Goal: Task Accomplishment & Management: Use online tool/utility

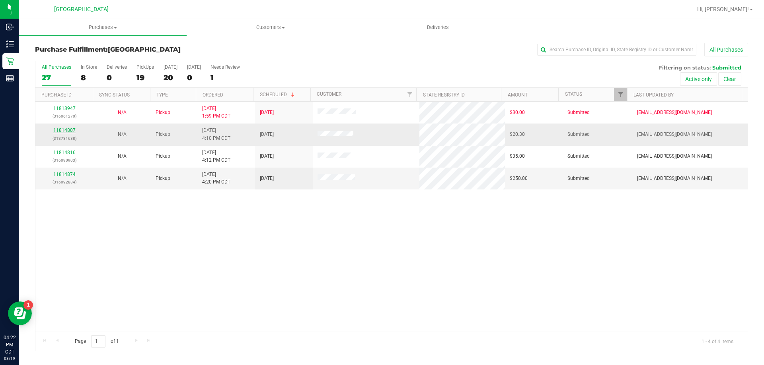
click at [61, 133] on link "11814807" at bounding box center [64, 131] width 22 height 6
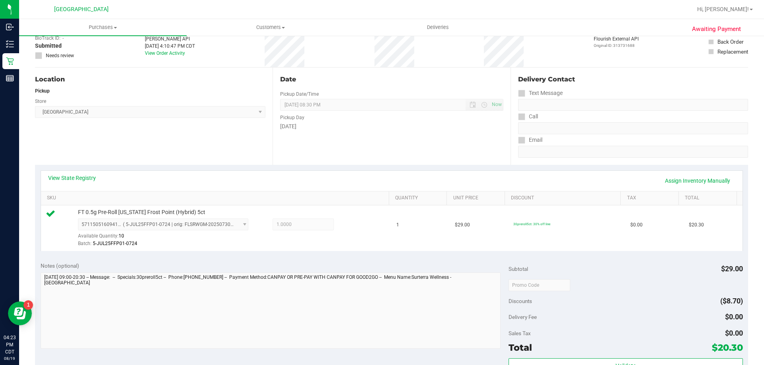
scroll to position [119, 0]
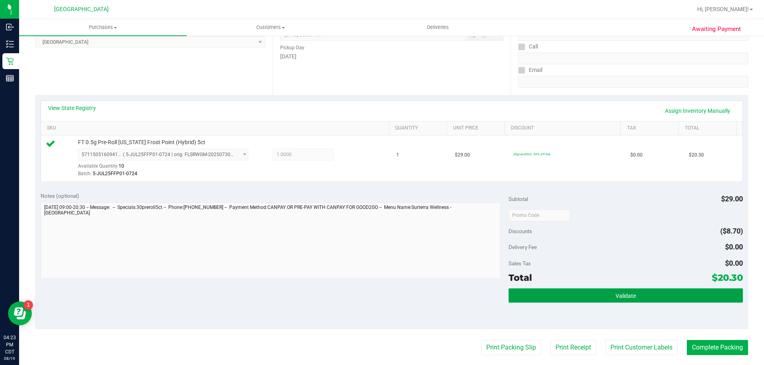
click at [600, 303] on button "Validate" at bounding box center [625, 296] width 234 height 14
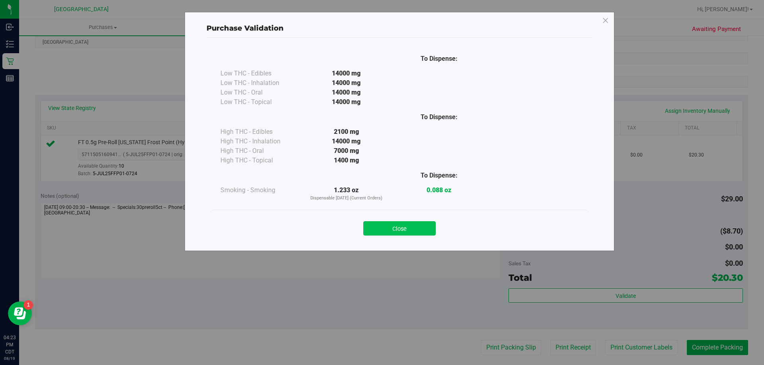
click at [387, 225] on button "Close" at bounding box center [399, 229] width 72 height 14
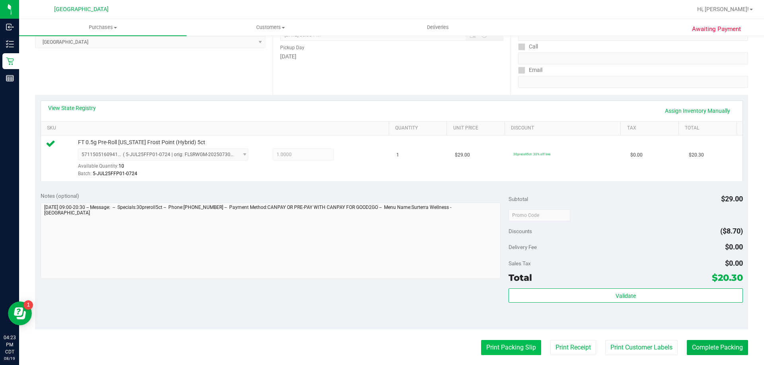
click at [505, 345] on button "Print Packing Slip" at bounding box center [511, 347] width 60 height 15
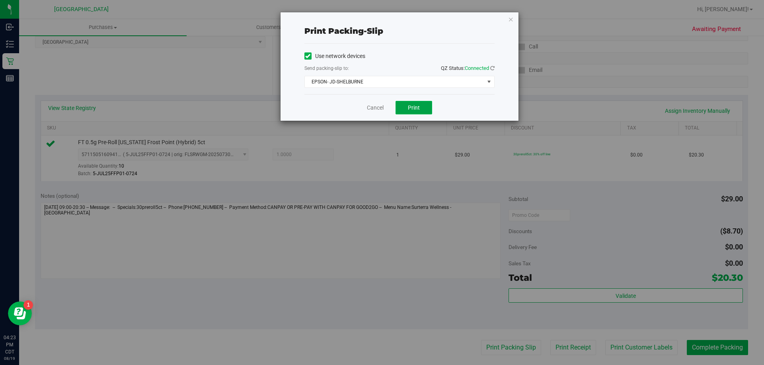
click at [424, 104] on button "Print" at bounding box center [413, 108] width 37 height 14
click at [509, 21] on icon "button" at bounding box center [511, 19] width 6 height 10
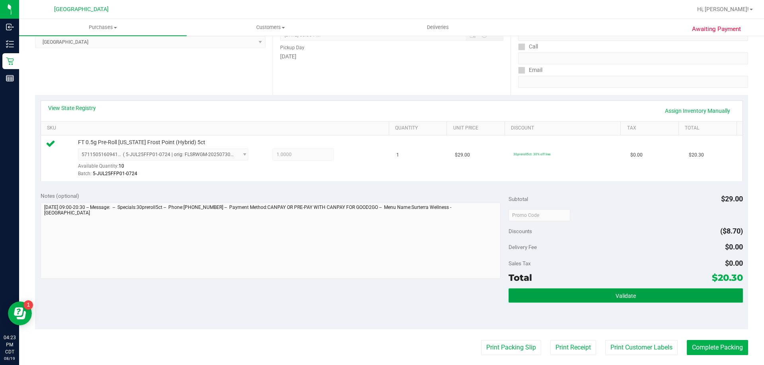
click at [622, 300] on button "Validate" at bounding box center [625, 296] width 234 height 14
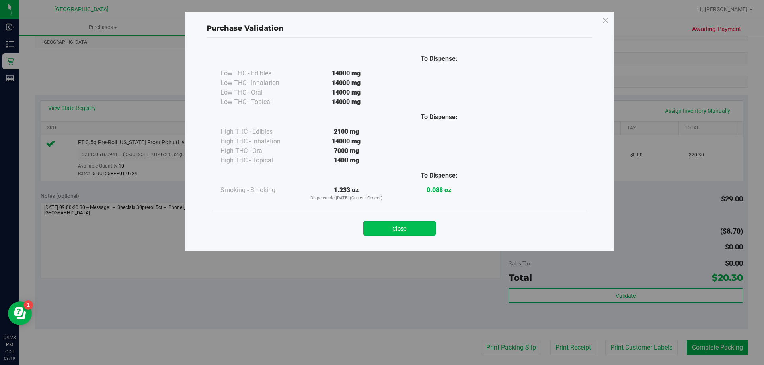
click at [402, 232] on button "Close" at bounding box center [399, 229] width 72 height 14
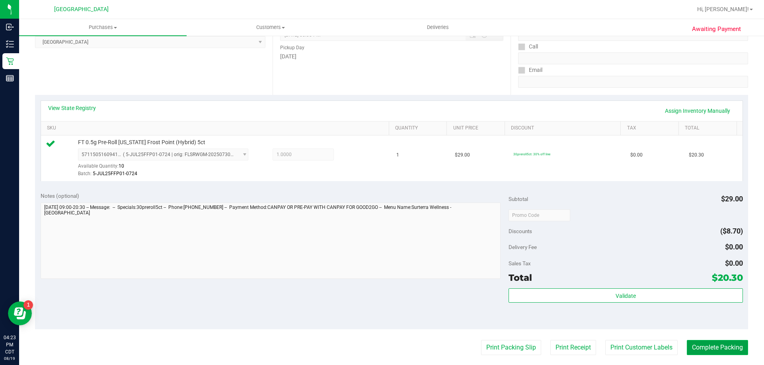
click at [721, 349] on button "Complete Packing" at bounding box center [716, 347] width 61 height 15
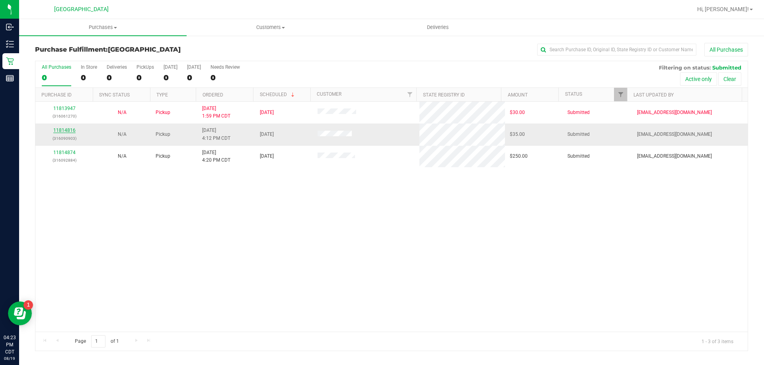
click at [66, 129] on link "11814816" at bounding box center [64, 131] width 22 height 6
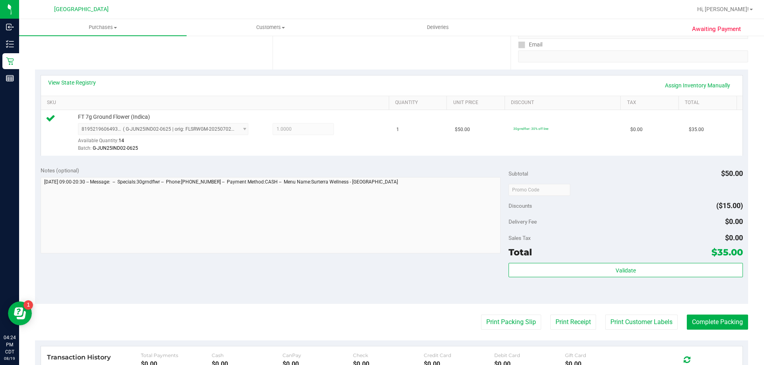
scroll to position [239, 0]
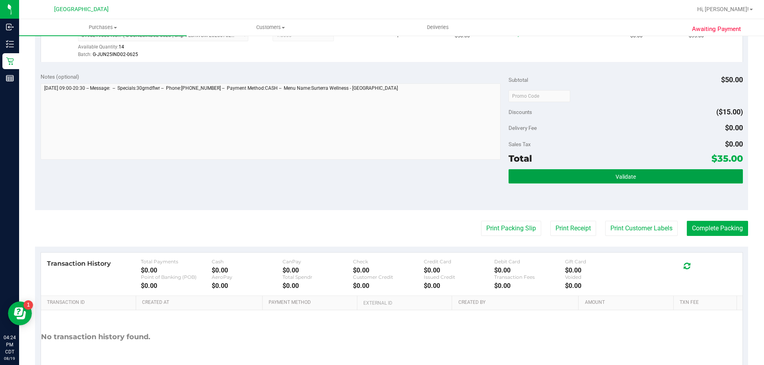
click at [601, 173] on button "Validate" at bounding box center [625, 176] width 234 height 14
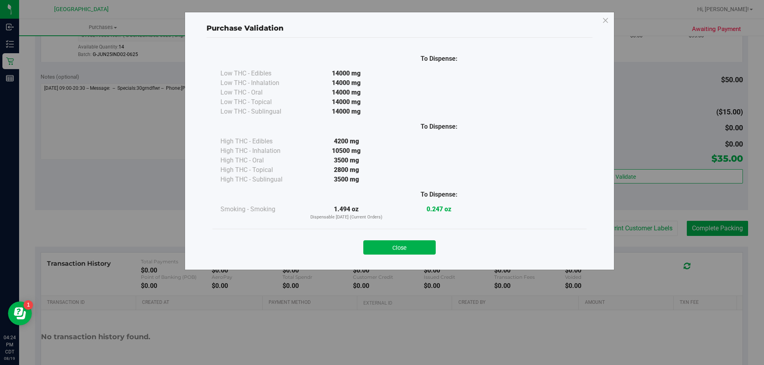
click at [392, 257] on div "Close" at bounding box center [399, 245] width 374 height 32
click at [401, 247] on button "Close" at bounding box center [399, 248] width 72 height 14
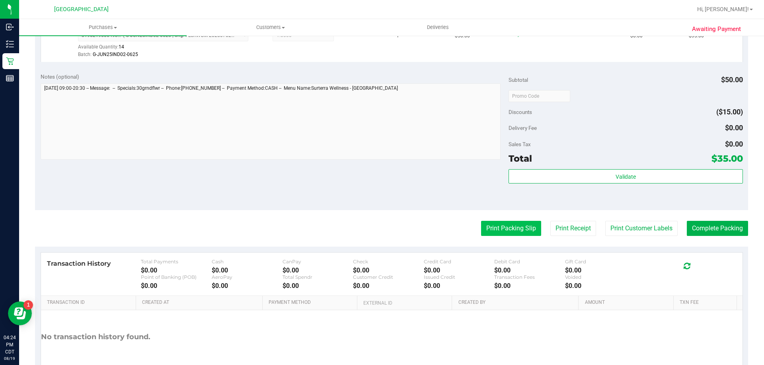
click at [490, 231] on button "Print Packing Slip" at bounding box center [511, 228] width 60 height 15
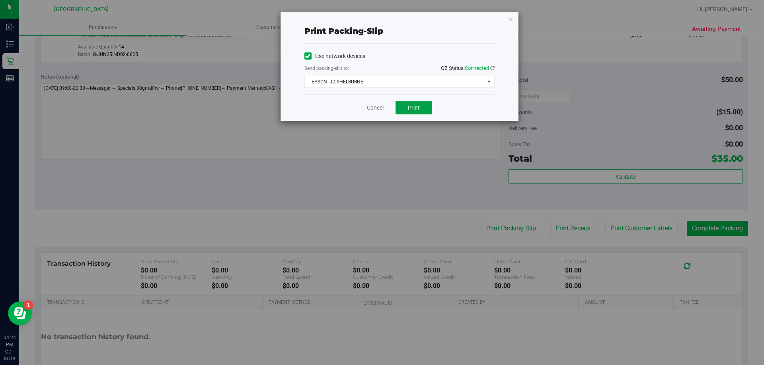
click at [419, 112] on button "Print" at bounding box center [413, 108] width 37 height 14
click at [513, 20] on icon "button" at bounding box center [511, 19] width 6 height 10
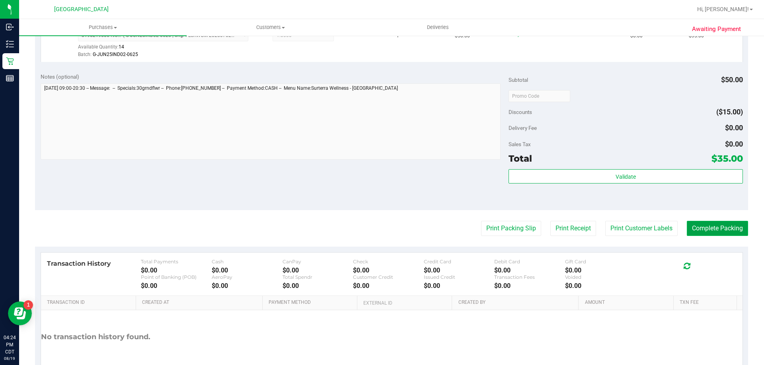
click at [734, 227] on button "Complete Packing" at bounding box center [716, 228] width 61 height 15
